Goal: Obtain resource: Download file/media

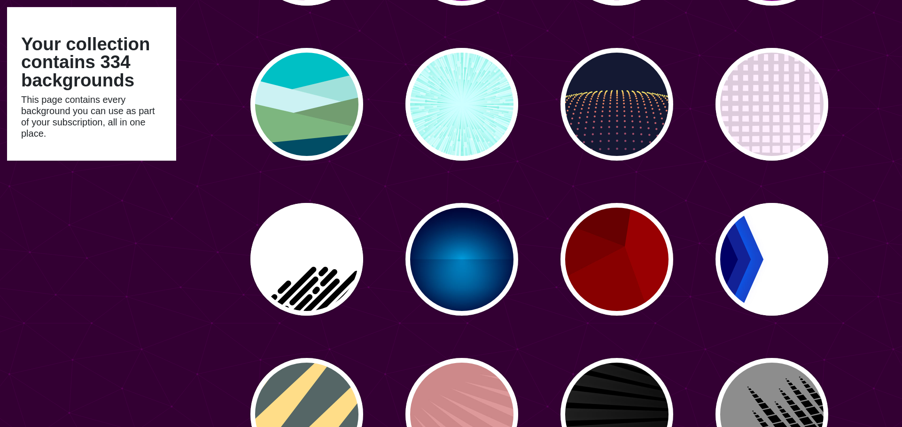
scroll to position [1461, 0]
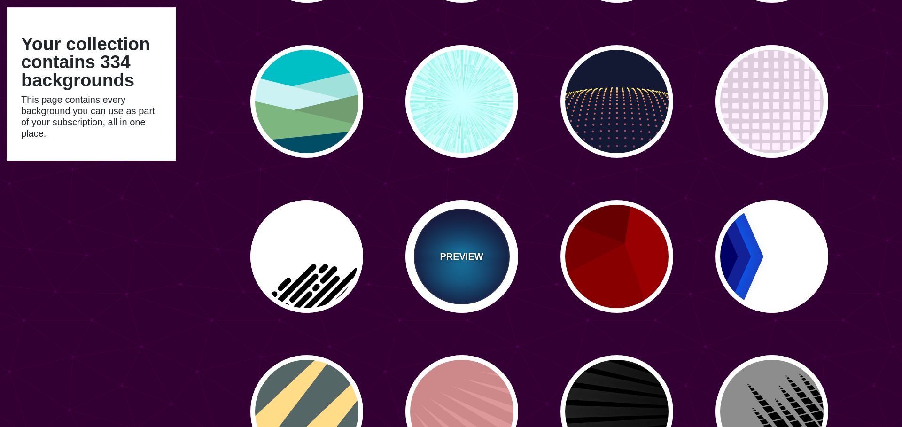
click at [478, 252] on p "PREVIEW" at bounding box center [461, 257] width 43 height 14
type input "#000033"
type input "#00BBFF"
type input "#000033"
type input "2000"
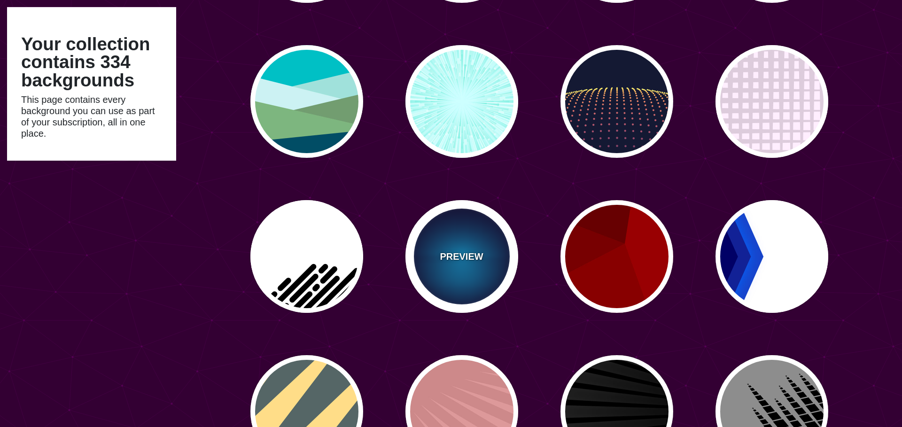
type input "0.5"
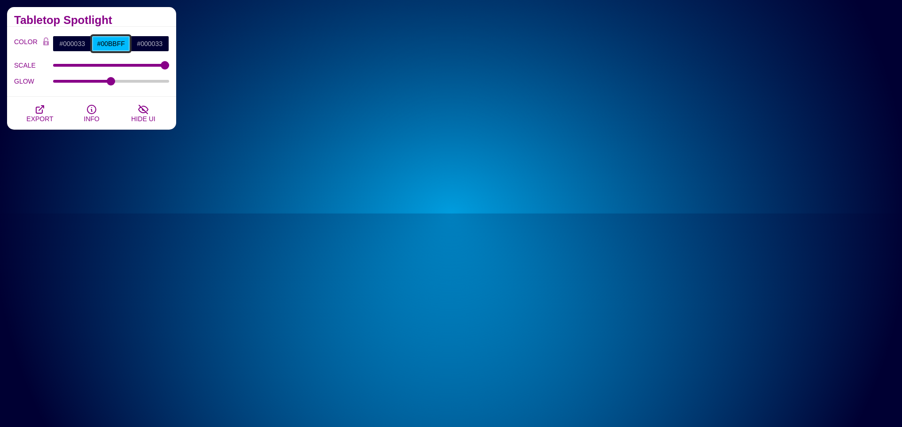
click at [115, 45] on input "#00BBFF" at bounding box center [111, 44] width 39 height 16
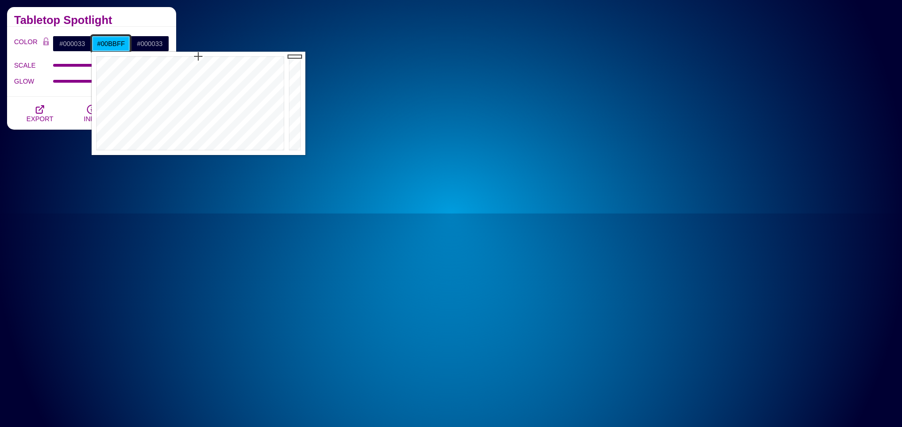
type input "#FF001F"
click at [280, 54] on div at bounding box center [189, 103] width 195 height 103
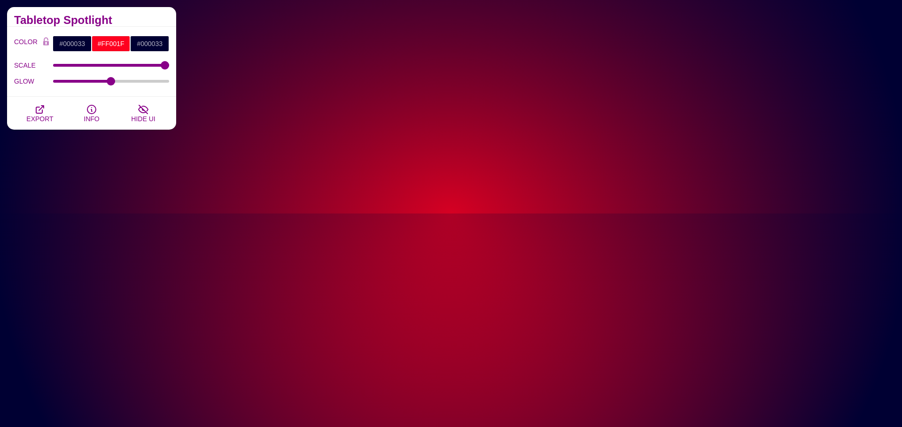
click at [70, 19] on h2 "Tabletop Spotlight" at bounding box center [91, 20] width 155 height 8
click at [52, 112] on button "EXPORT" at bounding box center [40, 113] width 52 height 33
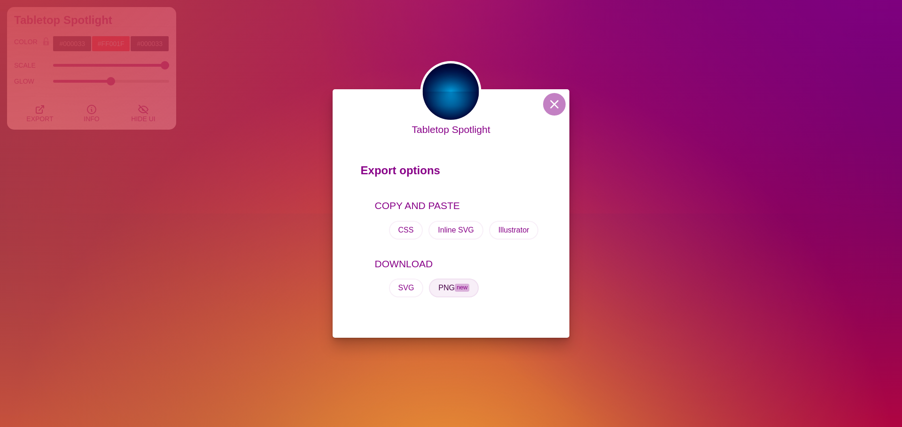
click at [470, 296] on button "PNG new" at bounding box center [454, 288] width 50 height 19
click at [282, 67] on div "Tabletop Spotlight Export options COPY AND PASTE CSS Inline SVG Illustrator DOW…" at bounding box center [451, 213] width 902 height 427
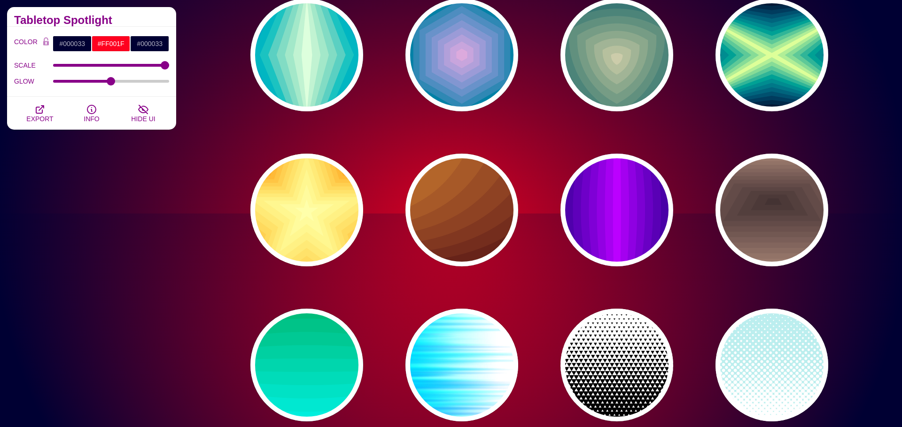
scroll to position [4919, 0]
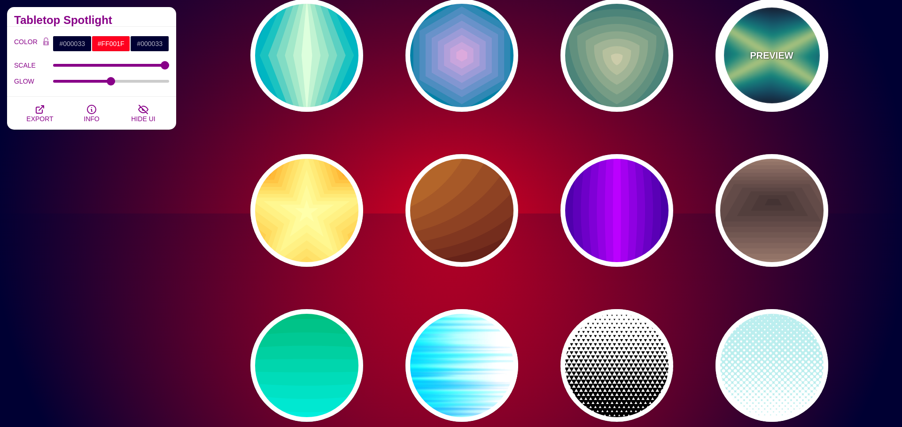
click at [783, 51] on p "PREVIEW" at bounding box center [771, 55] width 43 height 14
type input "#000022"
type input "#DDFF99"
type input "1"
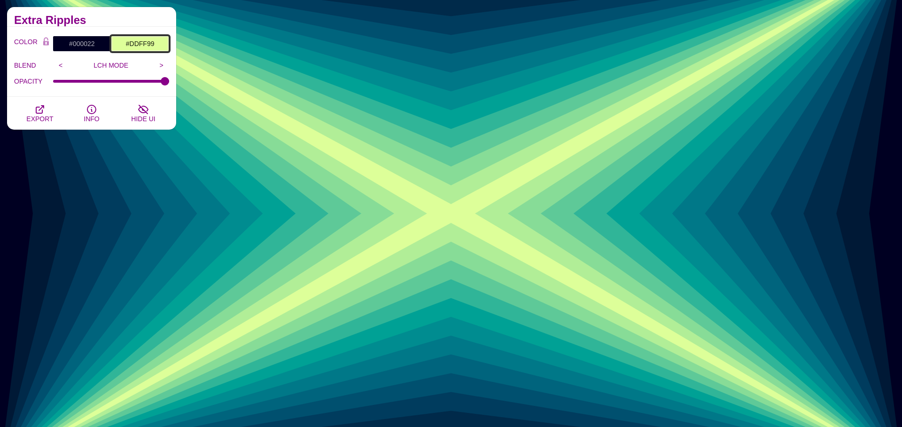
click at [154, 46] on input "#DDFF99" at bounding box center [140, 44] width 58 height 16
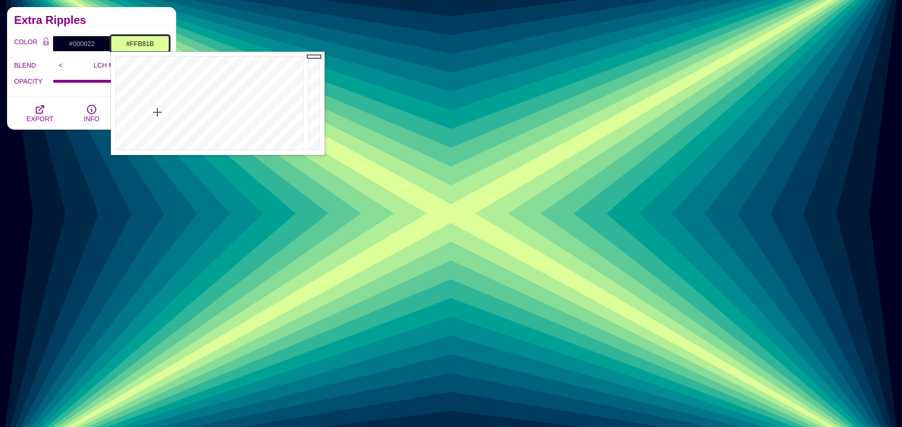
click at [137, 66] on div at bounding box center [208, 103] width 195 height 103
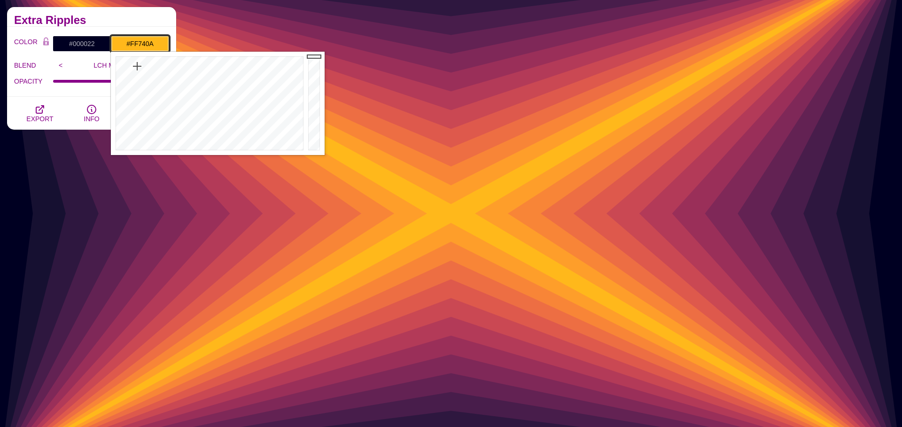
click at [129, 60] on div at bounding box center [208, 103] width 195 height 103
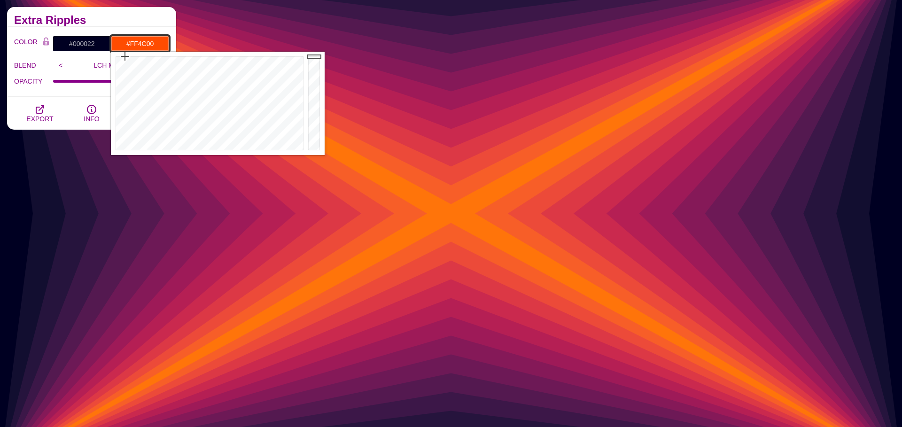
drag, startPoint x: 126, startPoint y: 58, endPoint x: 125, endPoint y: 53, distance: 5.5
type input "#FF4800"
click at [125, 53] on div at bounding box center [208, 103] width 195 height 103
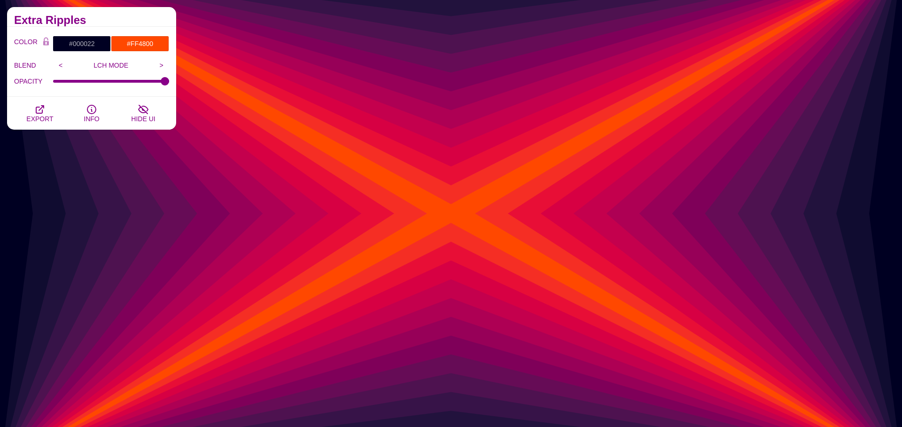
click at [132, 13] on div "Extra Ripples" at bounding box center [91, 17] width 169 height 20
click at [46, 119] on span "EXPORT" at bounding box center [39, 119] width 27 height 8
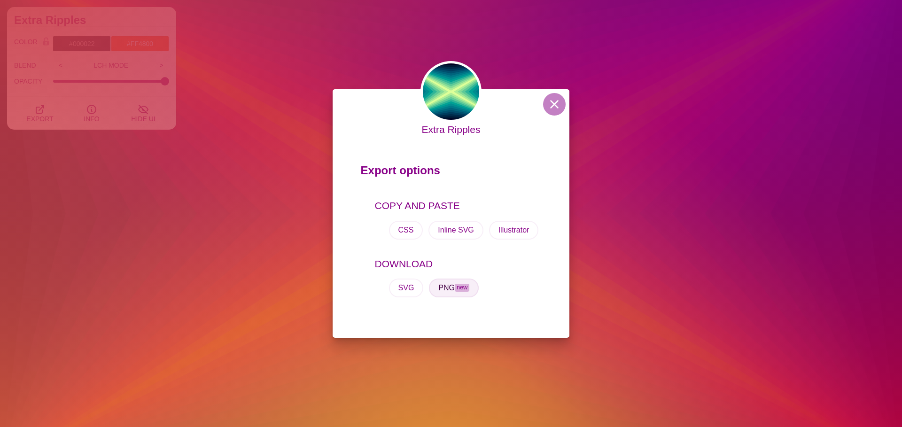
click at [449, 282] on button "PNG new" at bounding box center [454, 288] width 50 height 19
click at [268, 107] on div "Extra Ripples Export options COPY AND PASTE CSS Inline SVG Illustrator DOWNLOAD…" at bounding box center [451, 213] width 902 height 427
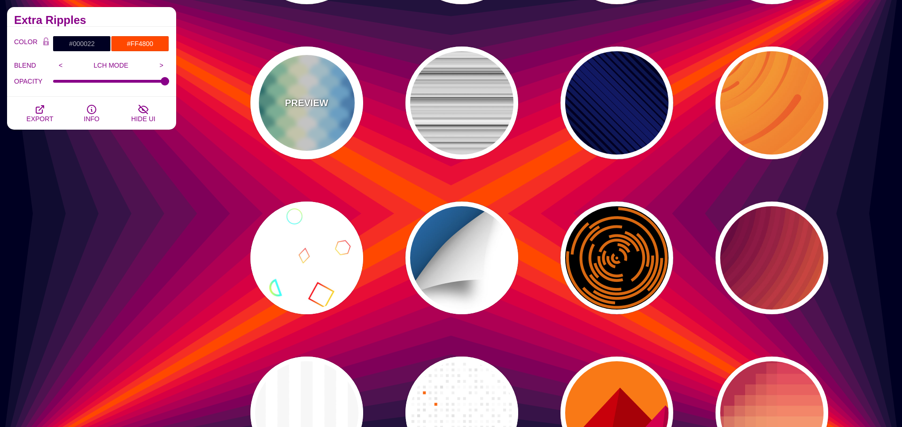
scroll to position [7194, 0]
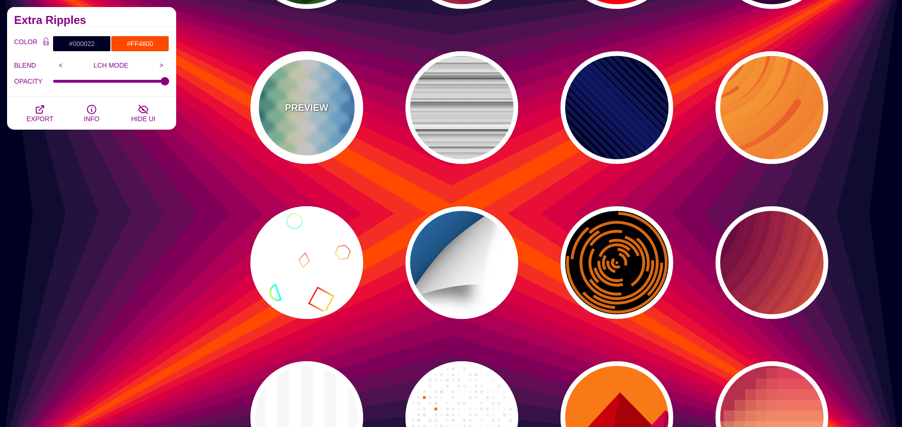
click at [328, 85] on div "PREVIEW" at bounding box center [307, 107] width 113 height 113
type input "#FFFFFF"
type input "#037B79"
type input "#92DEBA"
type input "#FFFFD8"
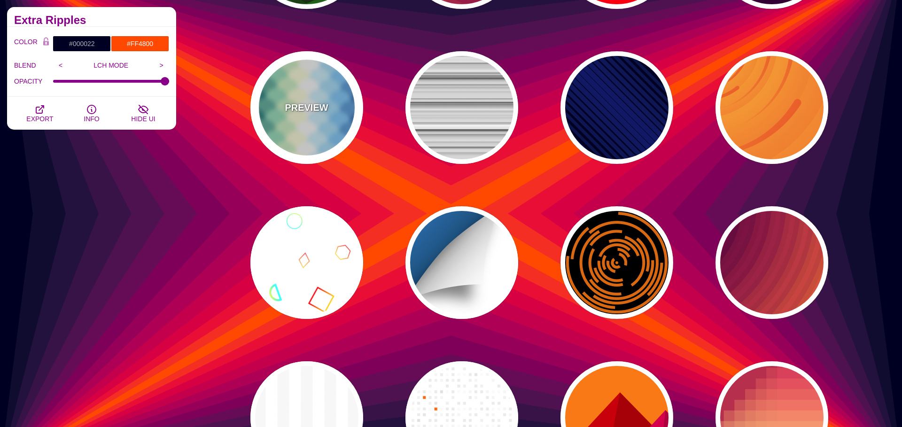
type input "#CAF2FF"
type input "#6FCCFF"
type input "#006EB4"
type input "#FFFFFF"
type input "600"
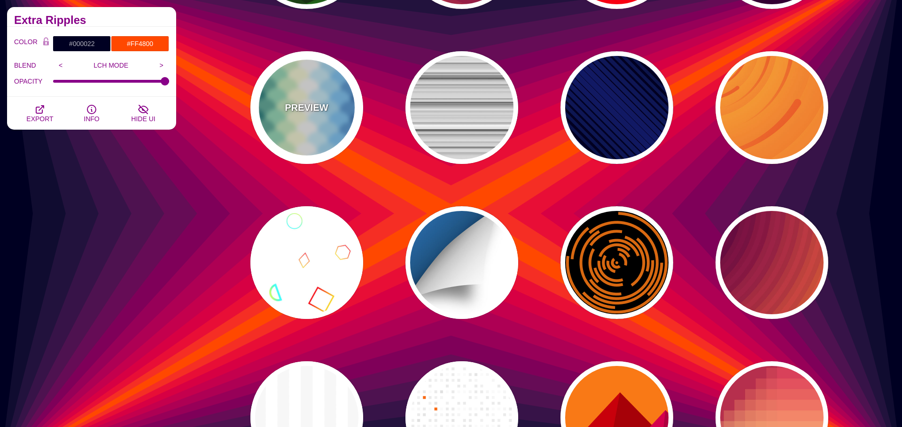
type input "0"
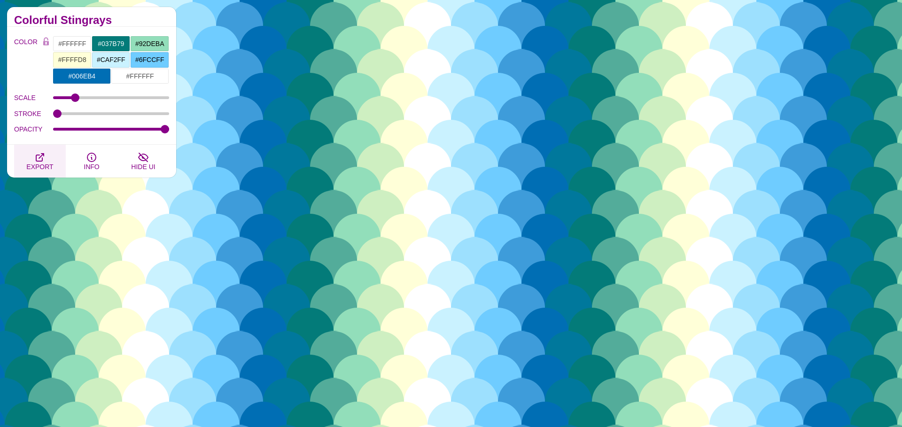
click at [39, 172] on button "EXPORT" at bounding box center [40, 161] width 52 height 33
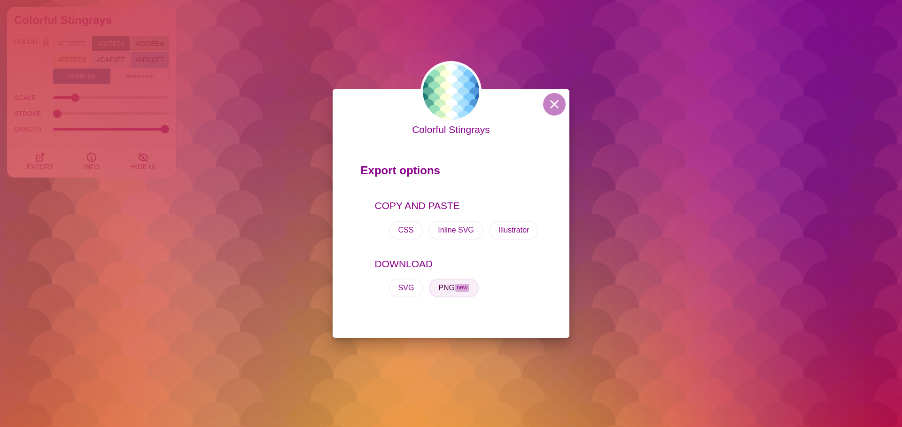
click at [458, 293] on button "PNG new" at bounding box center [454, 288] width 50 height 19
click at [133, 187] on div "Colorful Stingrays Export options COPY AND PASTE CSS Inline SVG Illustrator DOW…" at bounding box center [451, 213] width 902 height 427
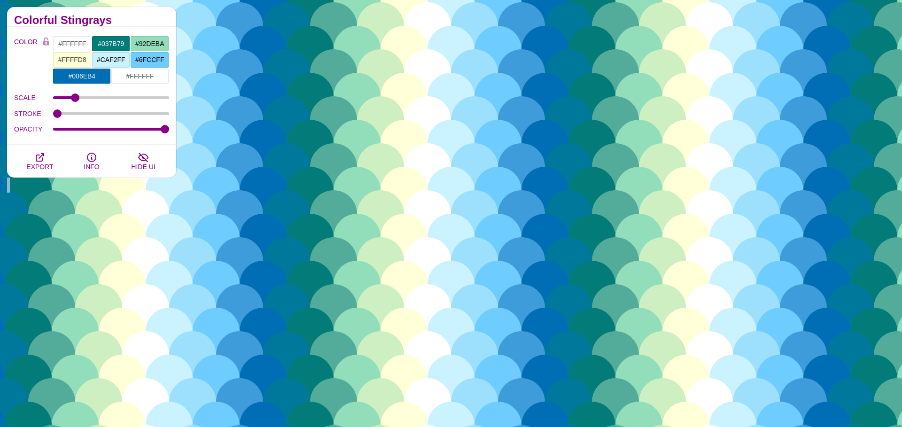
click at [133, 187] on div "Colorful Stingrays COLOR #FFFFFF #037B79 #92DEBA #FFFFD8 #CAF2FF #6FCCFF #006EB…" at bounding box center [91, 99] width 169 height 185
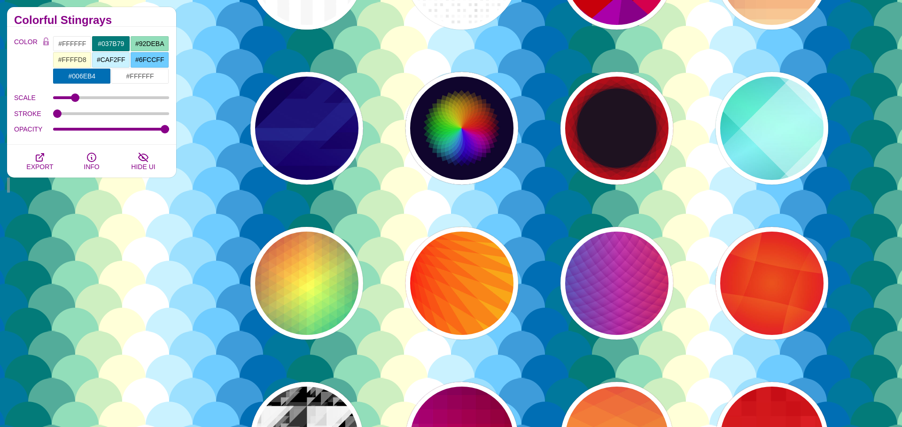
scroll to position [7660, 0]
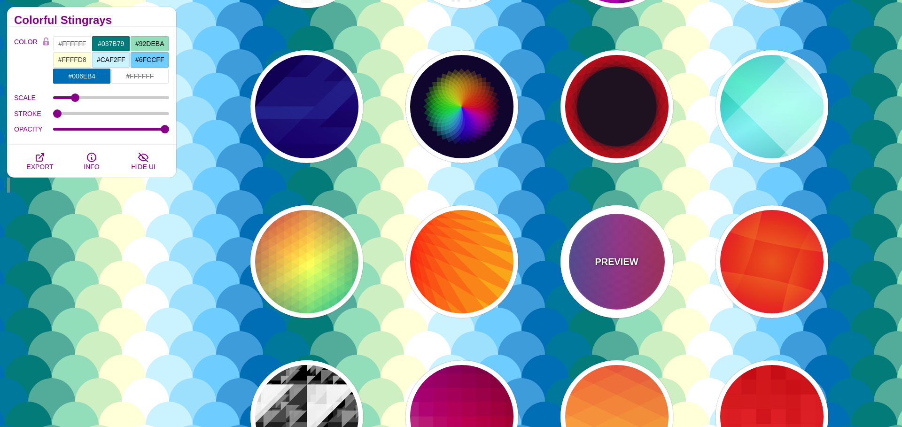
click at [594, 274] on div "PREVIEW" at bounding box center [617, 261] width 113 height 113
type input "#FF3333"
type input "#1884D6"
type input "#690067"
type input "0"
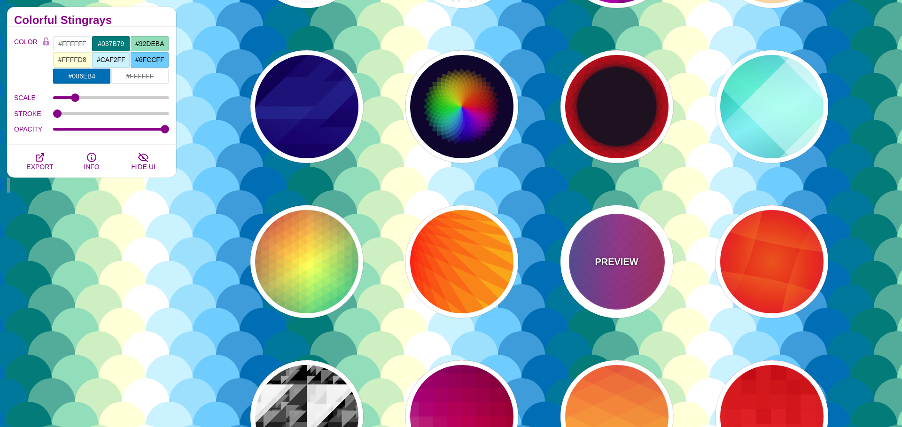
type input "1"
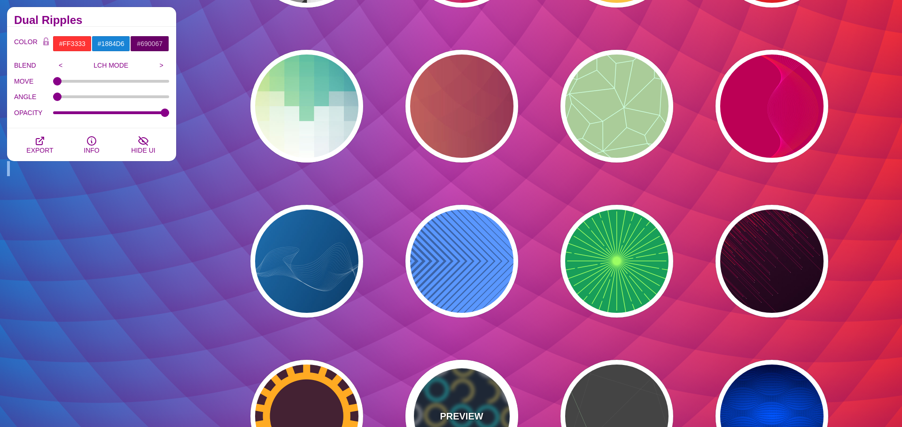
scroll to position [8175, 0]
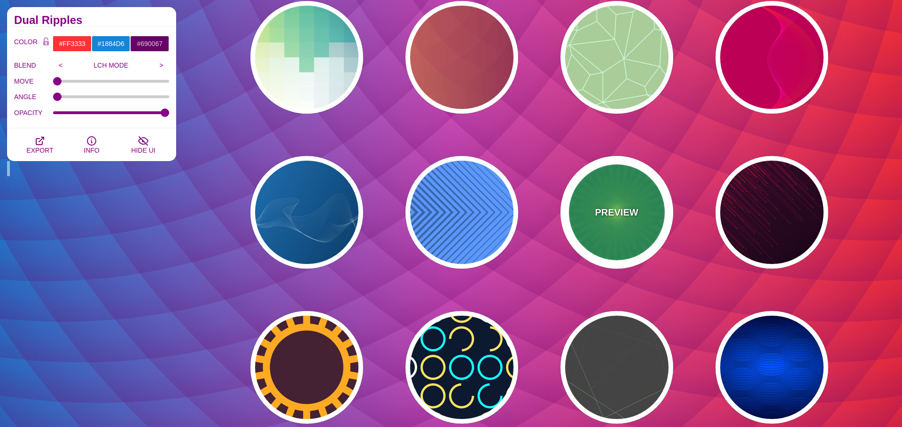
click at [619, 192] on div "PREVIEW" at bounding box center [617, 212] width 113 height 113
type input "#189E59"
type input "#9BFF63"
type input "0"
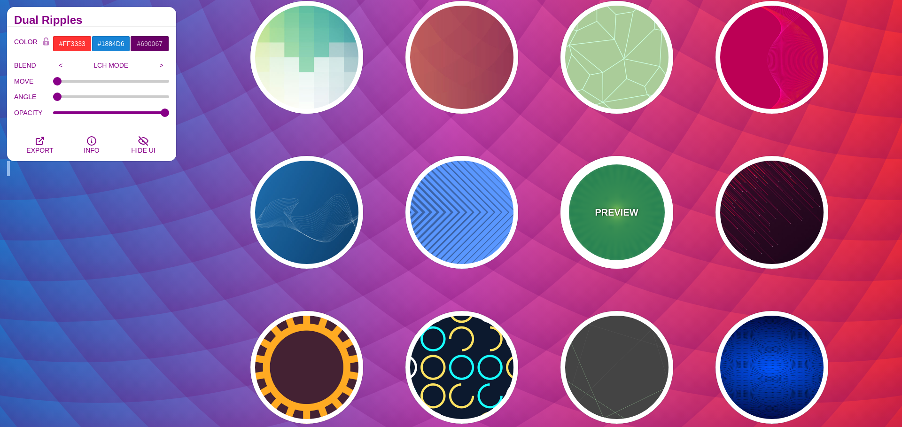
type input "5"
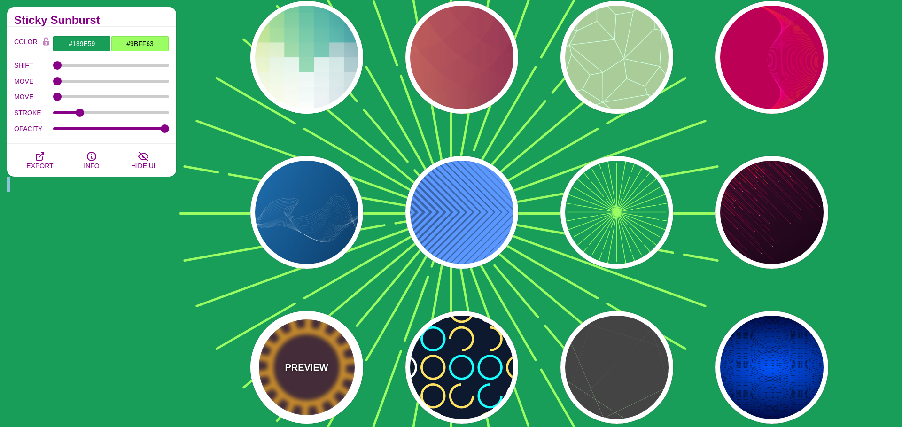
click at [268, 374] on div "PREVIEW" at bounding box center [307, 367] width 113 height 113
type input "#442233"
type input "#FFAA22"
type input "200"
type input "35"
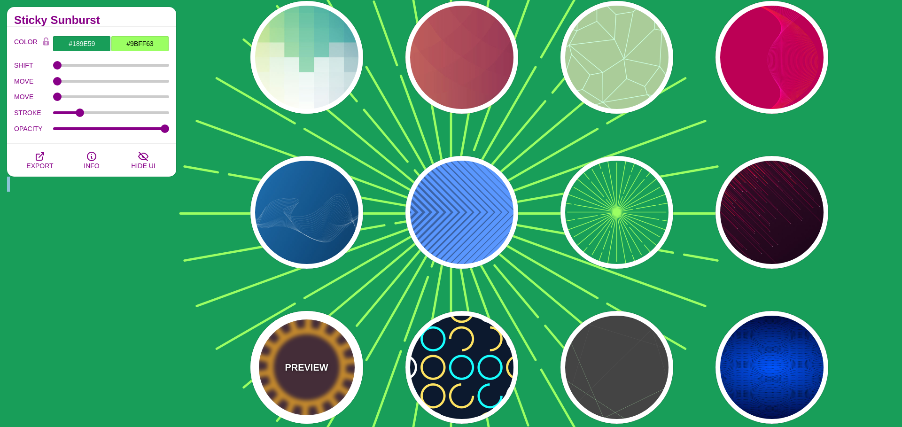
type input "1"
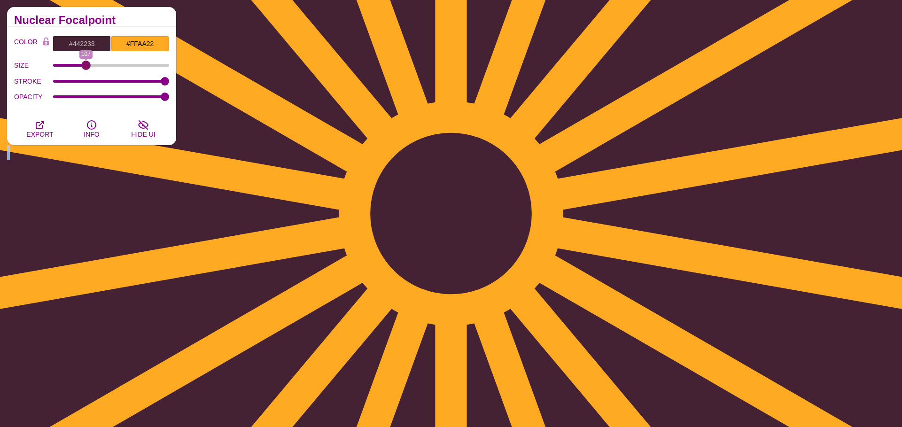
type input "108"
drag, startPoint x: 112, startPoint y: 67, endPoint x: 86, endPoint y: 64, distance: 26.1
click at [86, 64] on input "SIZE" at bounding box center [111, 65] width 117 height 4
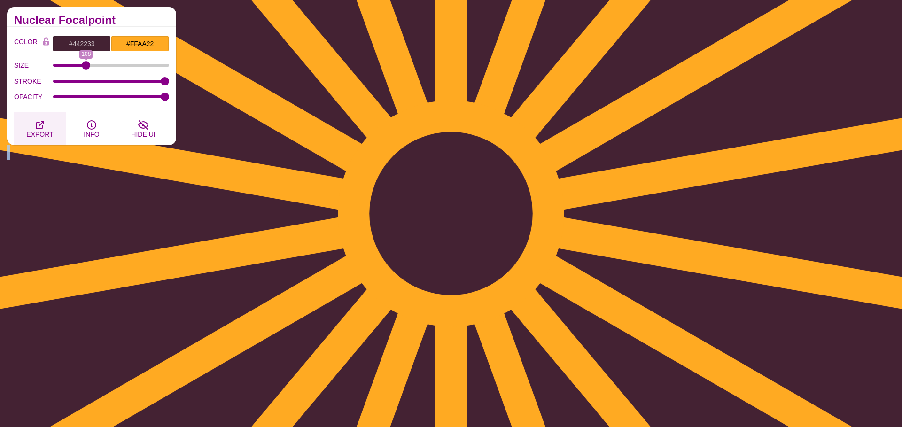
click at [42, 128] on icon "button" at bounding box center [40, 125] width 8 height 8
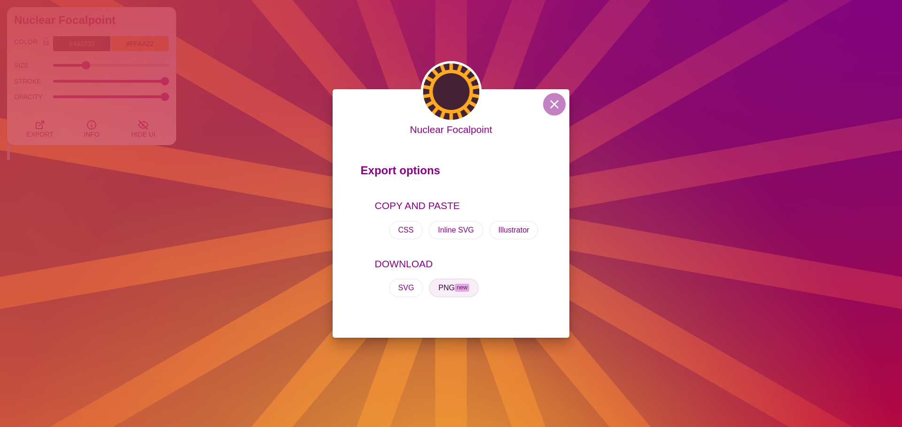
click at [453, 288] on button "PNG new" at bounding box center [454, 288] width 50 height 19
click at [666, 71] on div "Nuclear Focalpoint Export options COPY AND PASTE CSS Inline SVG Illustrator DOW…" at bounding box center [451, 213] width 902 height 427
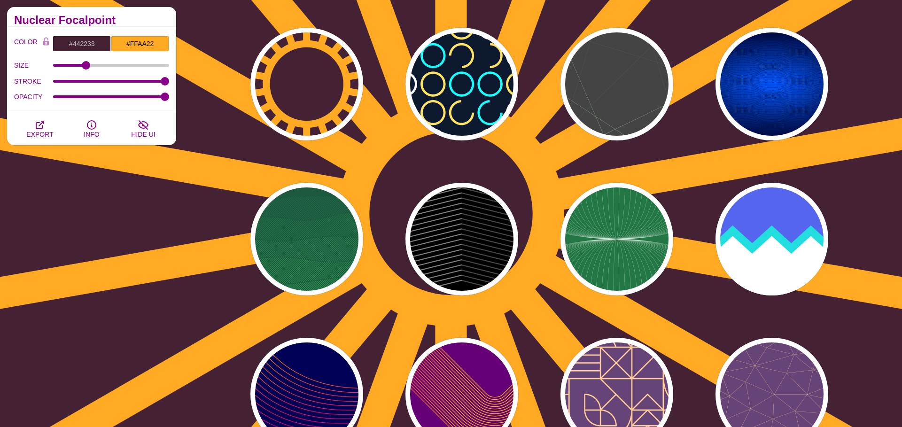
scroll to position [8478, 0]
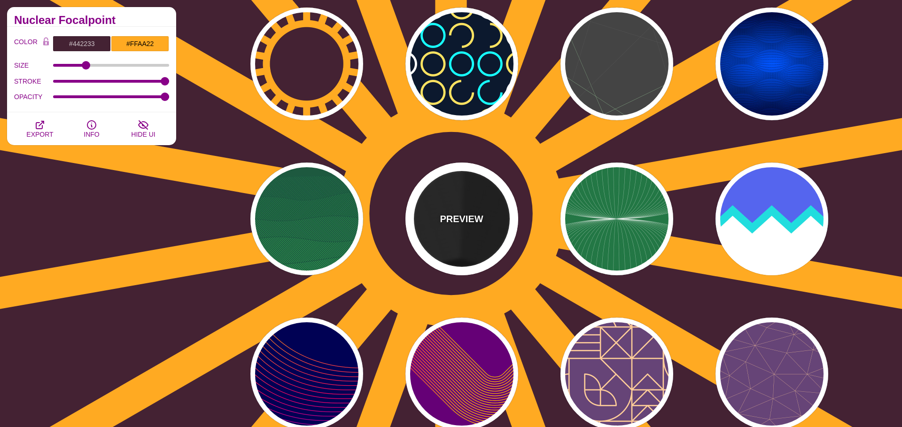
click at [467, 223] on p "PREVIEW" at bounding box center [461, 219] width 43 height 14
type input "#000000"
type input "#333333"
type input "#666666"
type input "0"
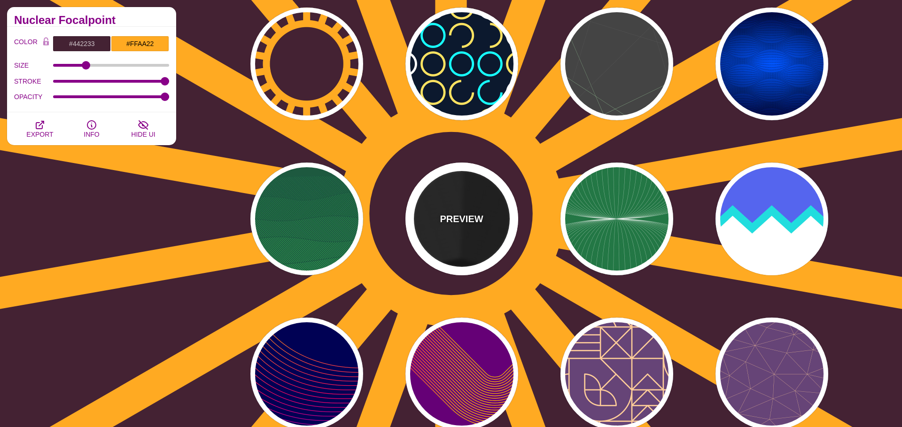
type input "0"
type input "10"
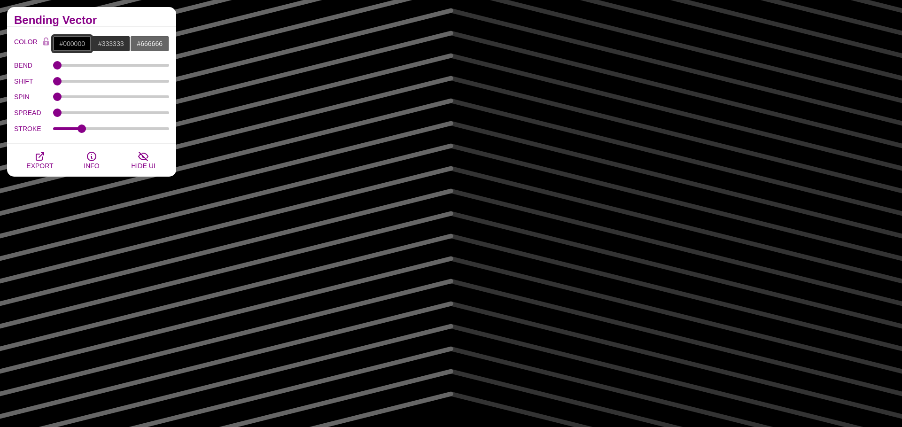
click at [83, 46] on input "#000000" at bounding box center [72, 44] width 39 height 16
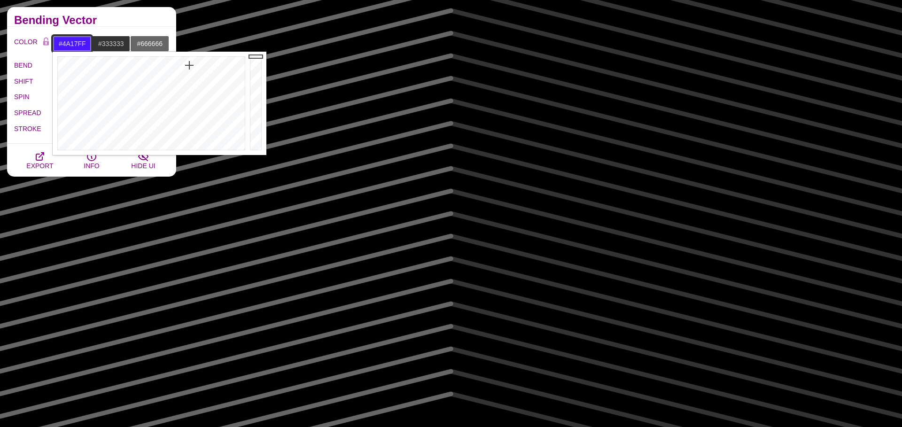
click at [189, 64] on div at bounding box center [150, 103] width 195 height 103
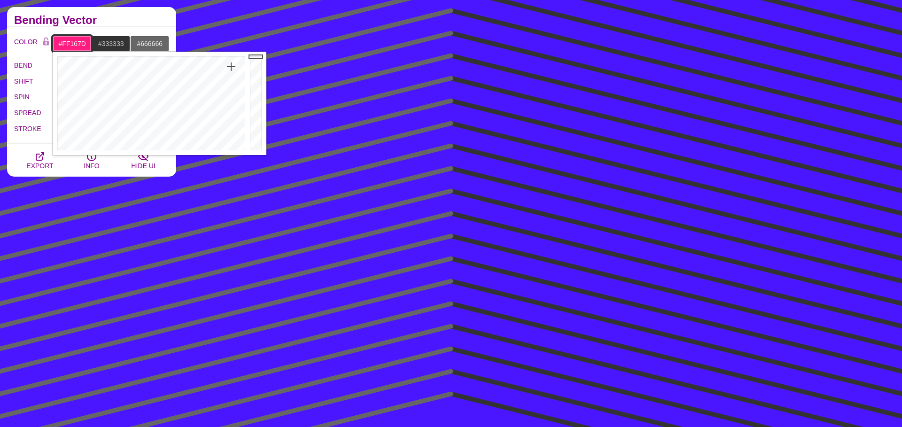
drag, startPoint x: 200, startPoint y: 67, endPoint x: 227, endPoint y: 59, distance: 28.4
click at [230, 62] on div at bounding box center [150, 103] width 195 height 103
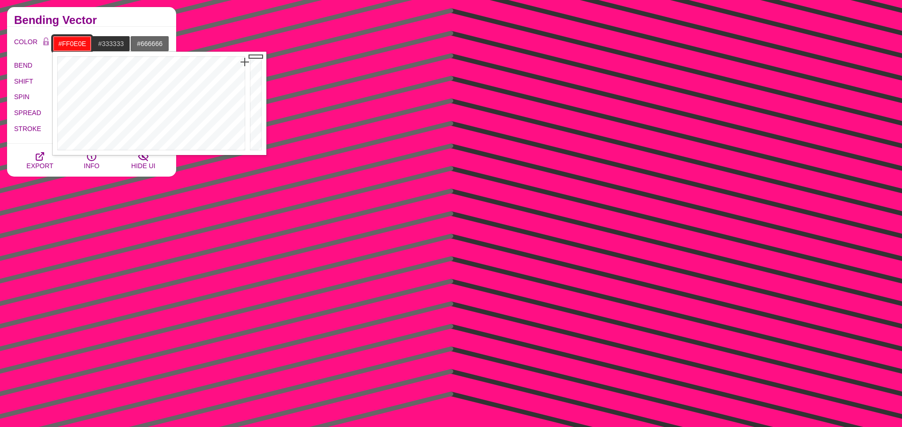
drag, startPoint x: 230, startPoint y: 63, endPoint x: 247, endPoint y: 55, distance: 19.1
type input "#FF0C0C"
click at [249, 61] on div "Close" at bounding box center [160, 103] width 214 height 103
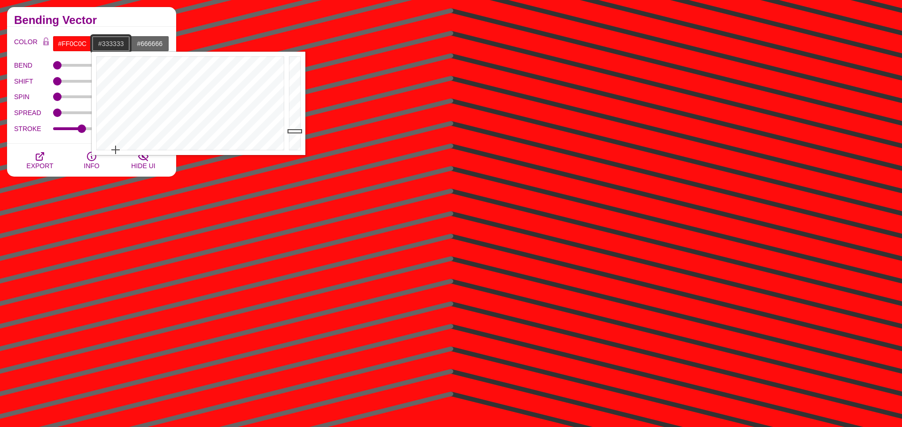
click at [104, 45] on input "#333333" at bounding box center [111, 44] width 39 height 16
click at [102, 81] on div at bounding box center [189, 103] width 195 height 103
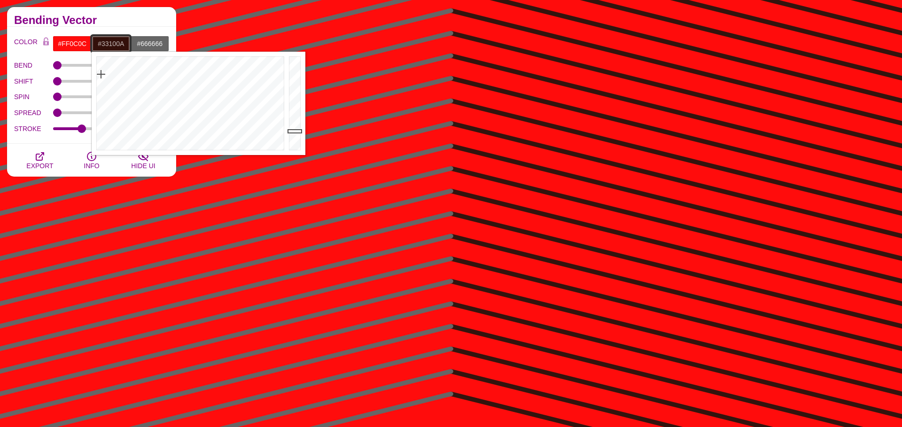
type input "#330A0A"
drag, startPoint x: 101, startPoint y: 74, endPoint x: 78, endPoint y: 74, distance: 23.0
drag, startPoint x: 147, startPoint y: 44, endPoint x: 143, endPoint y: 51, distance: 8.0
click at [147, 44] on input "#666666" at bounding box center [149, 44] width 39 height 16
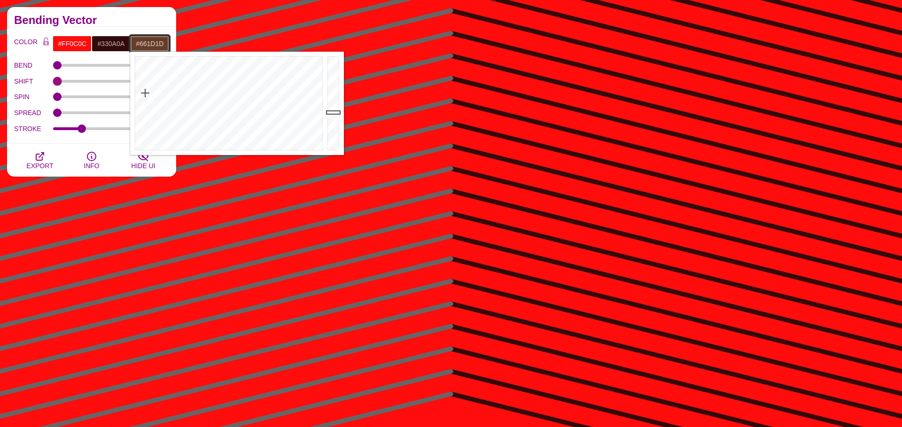
type input "#661C1C"
drag, startPoint x: 145, startPoint y: 93, endPoint x: 116, endPoint y: 82, distance: 31.5
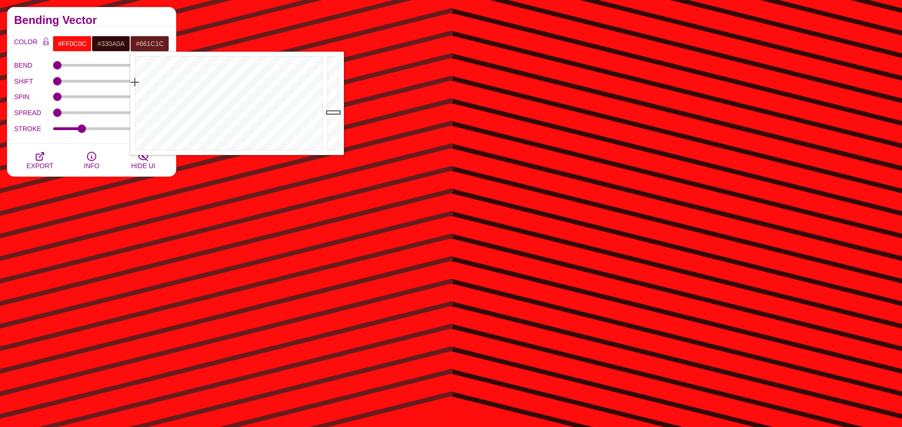
click at [147, 23] on h2 "Bending Vector" at bounding box center [91, 20] width 155 height 8
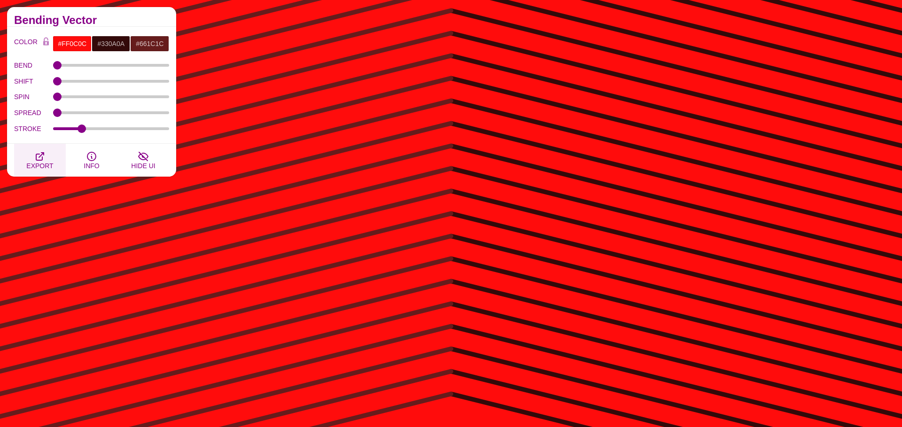
click at [41, 153] on icon "button" at bounding box center [39, 156] width 11 height 11
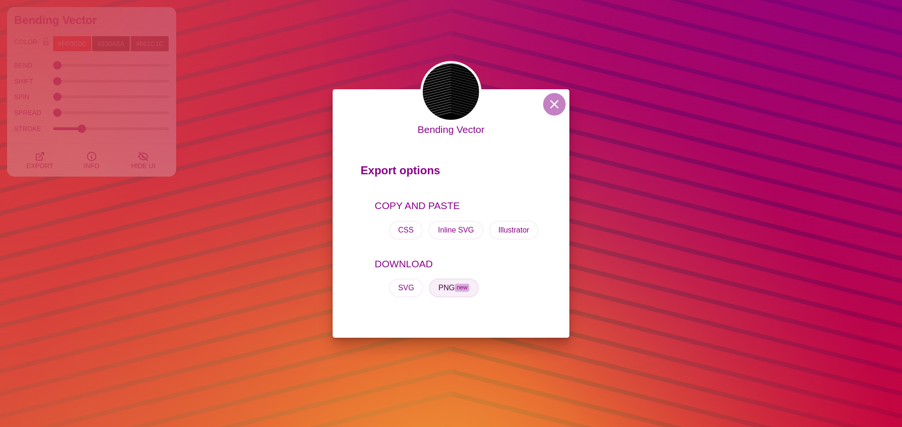
click at [446, 282] on button "PNG new" at bounding box center [454, 288] width 50 height 19
